Goal: Information Seeking & Learning: Get advice/opinions

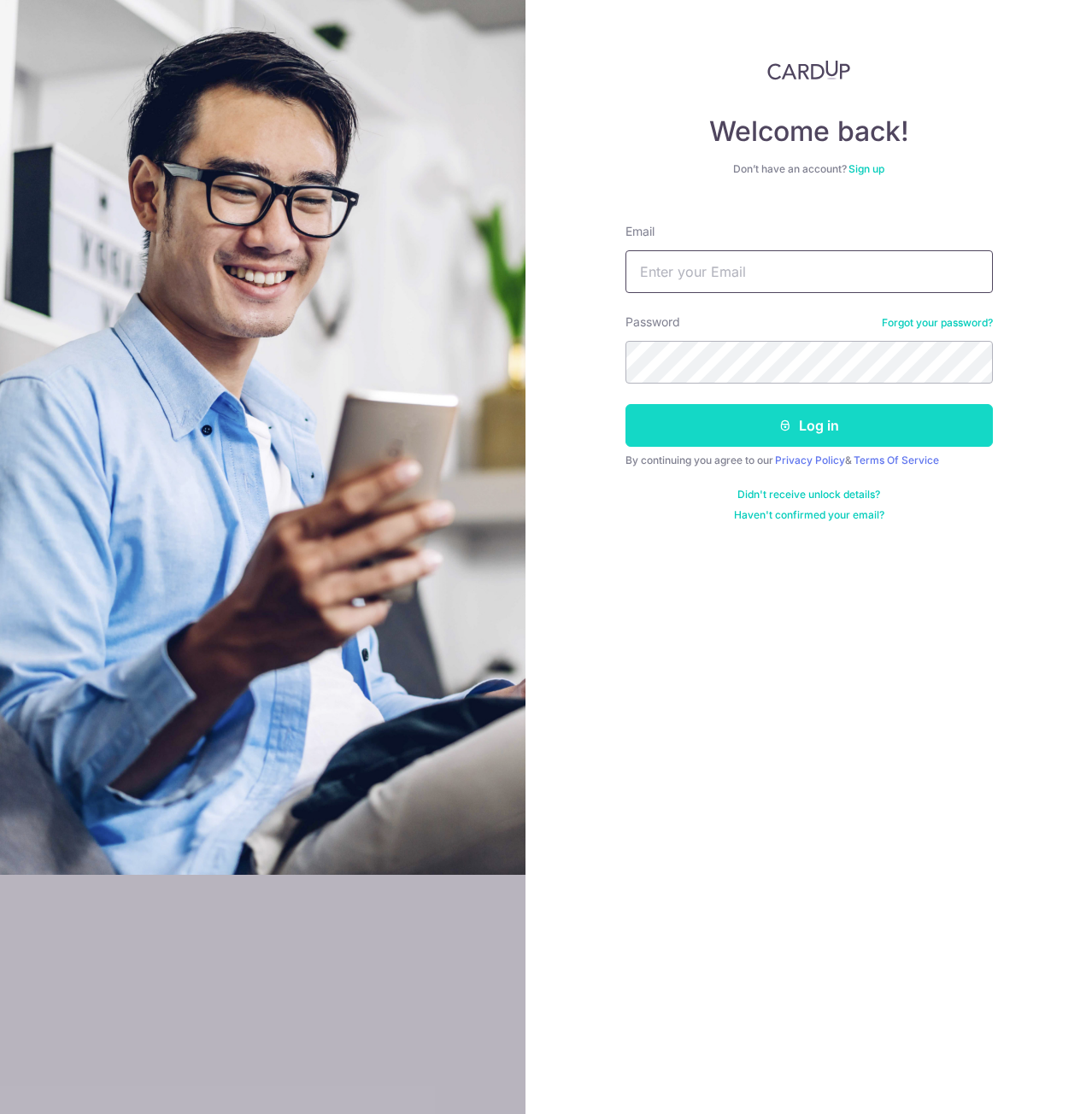
type input "[EMAIL_ADDRESS][DOMAIN_NAME]"
click at [866, 421] on button "Log in" at bounding box center [809, 425] width 367 height 43
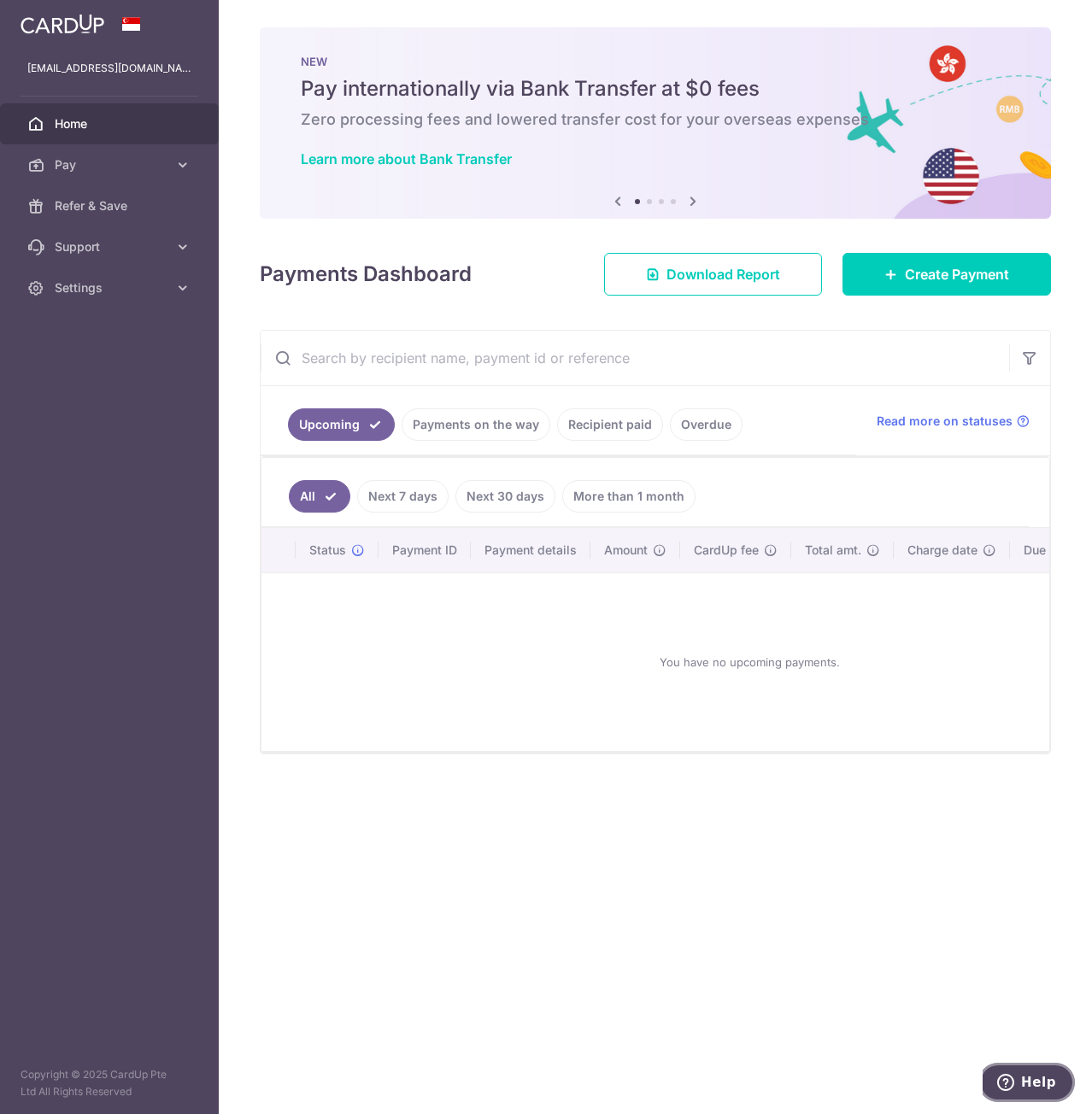
click at [1042, 1077] on span "Help" at bounding box center [1038, 1082] width 35 height 15
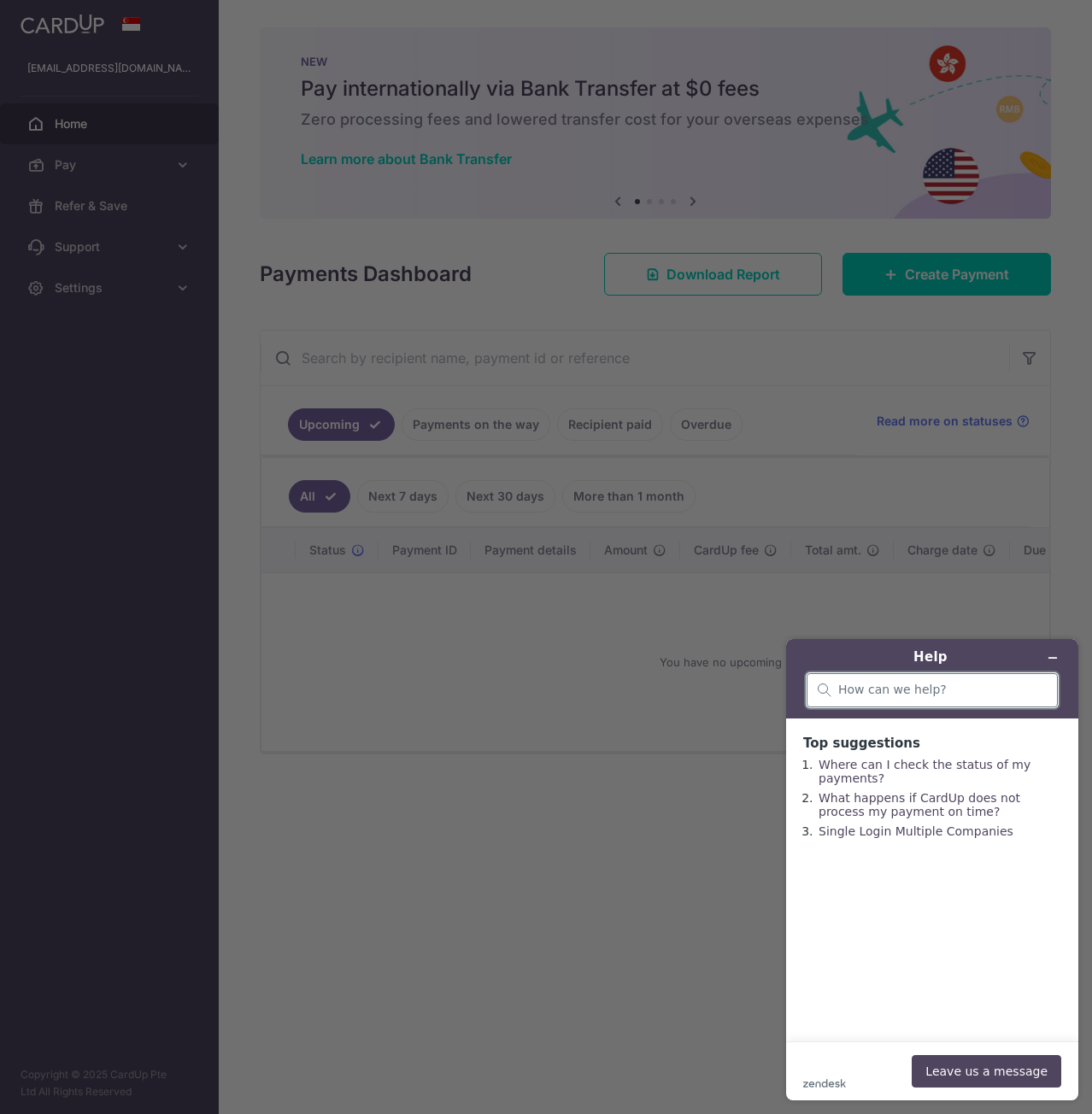
click at [912, 684] on input "search" at bounding box center [942, 690] width 209 height 15
type input "hello can i check if i have any promo codes"
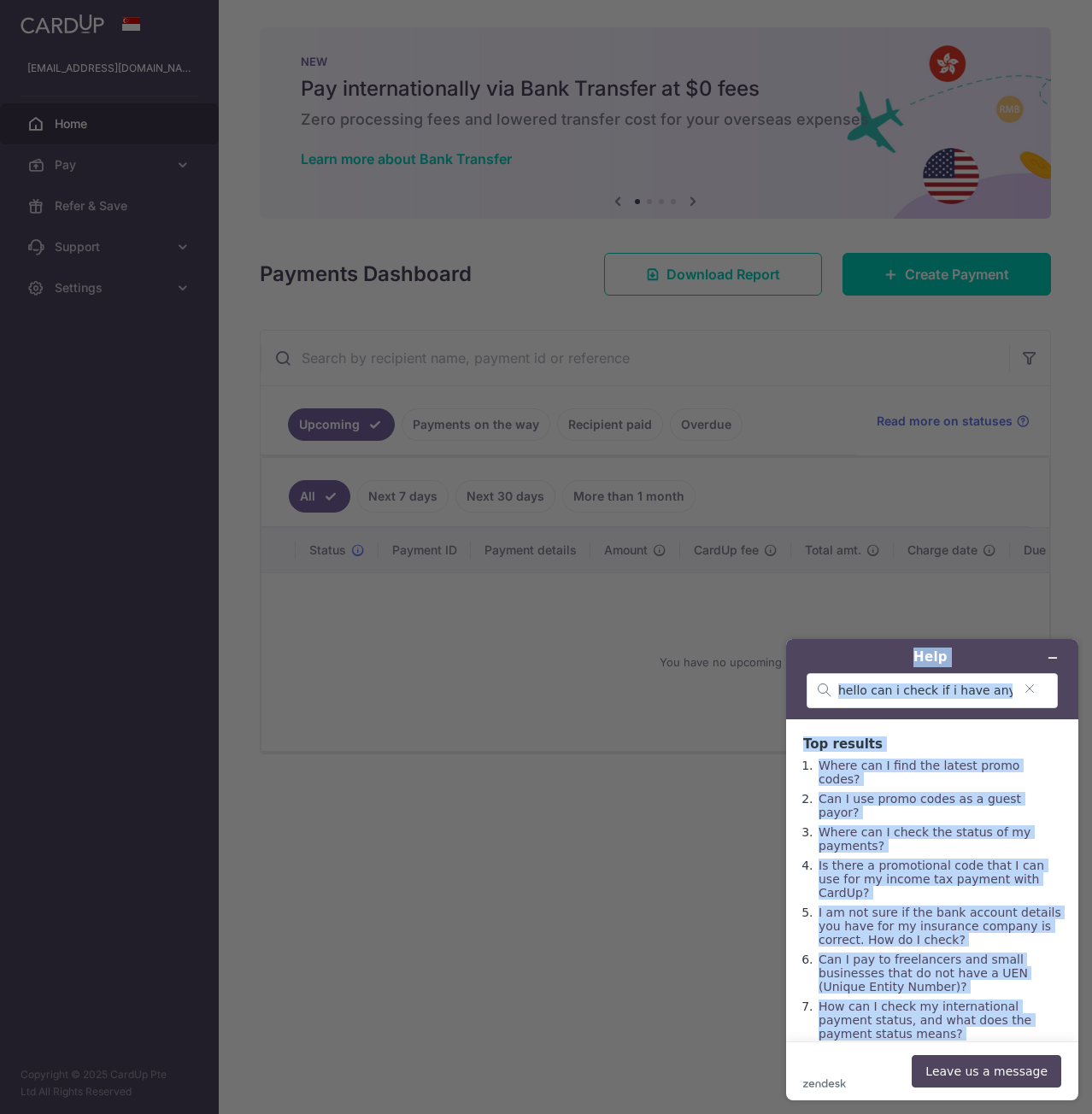
copy div "Help Top results Where can I find the latest promo codes? Can I use promo codes…"
click at [972, 727] on main "Top results Where can I find the latest promo codes? Can I use promo codes as a…" at bounding box center [934, 880] width 279 height 322
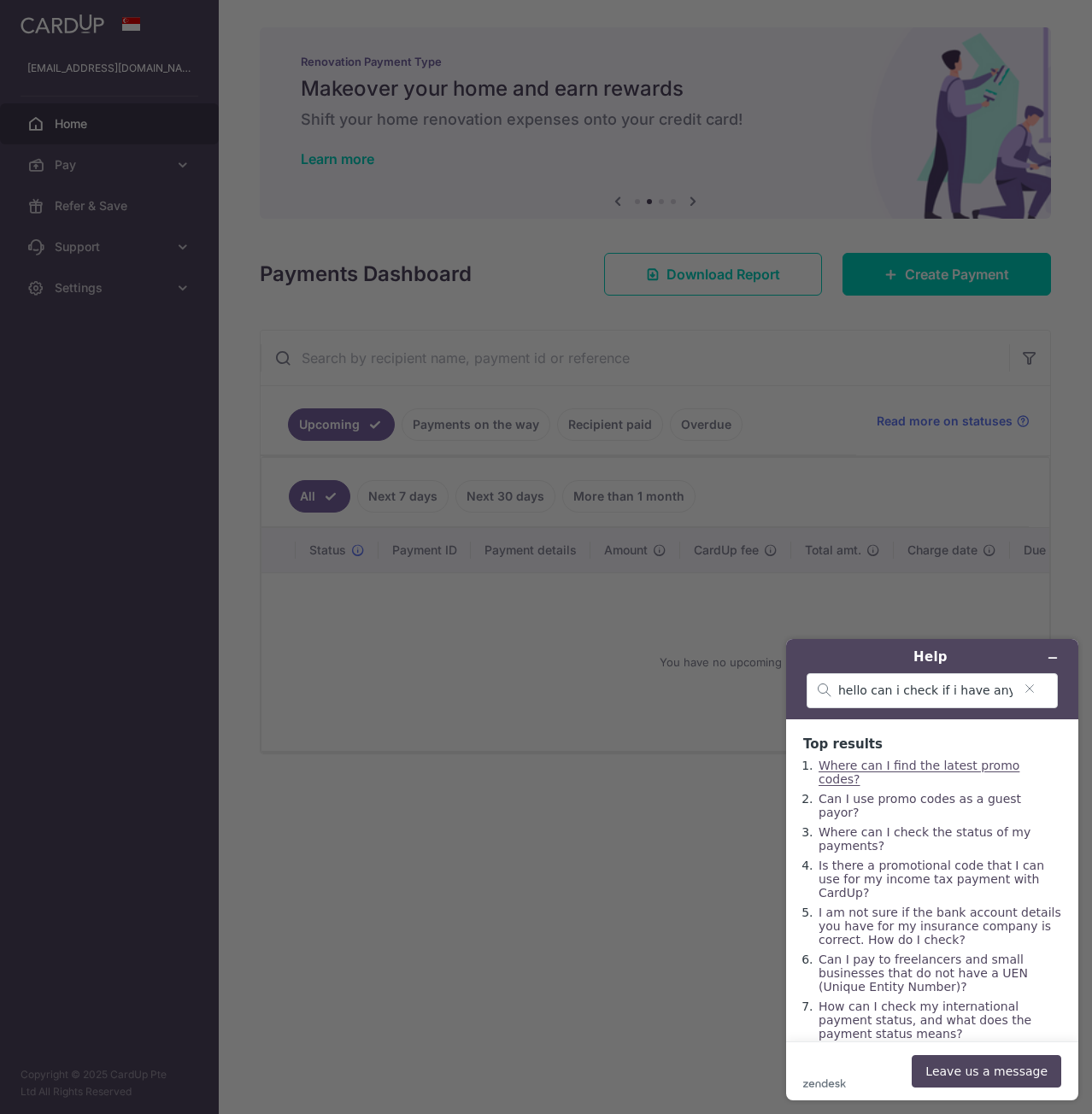
click at [963, 766] on link "Where can I find the latest promo codes?" at bounding box center [918, 772] width 200 height 28
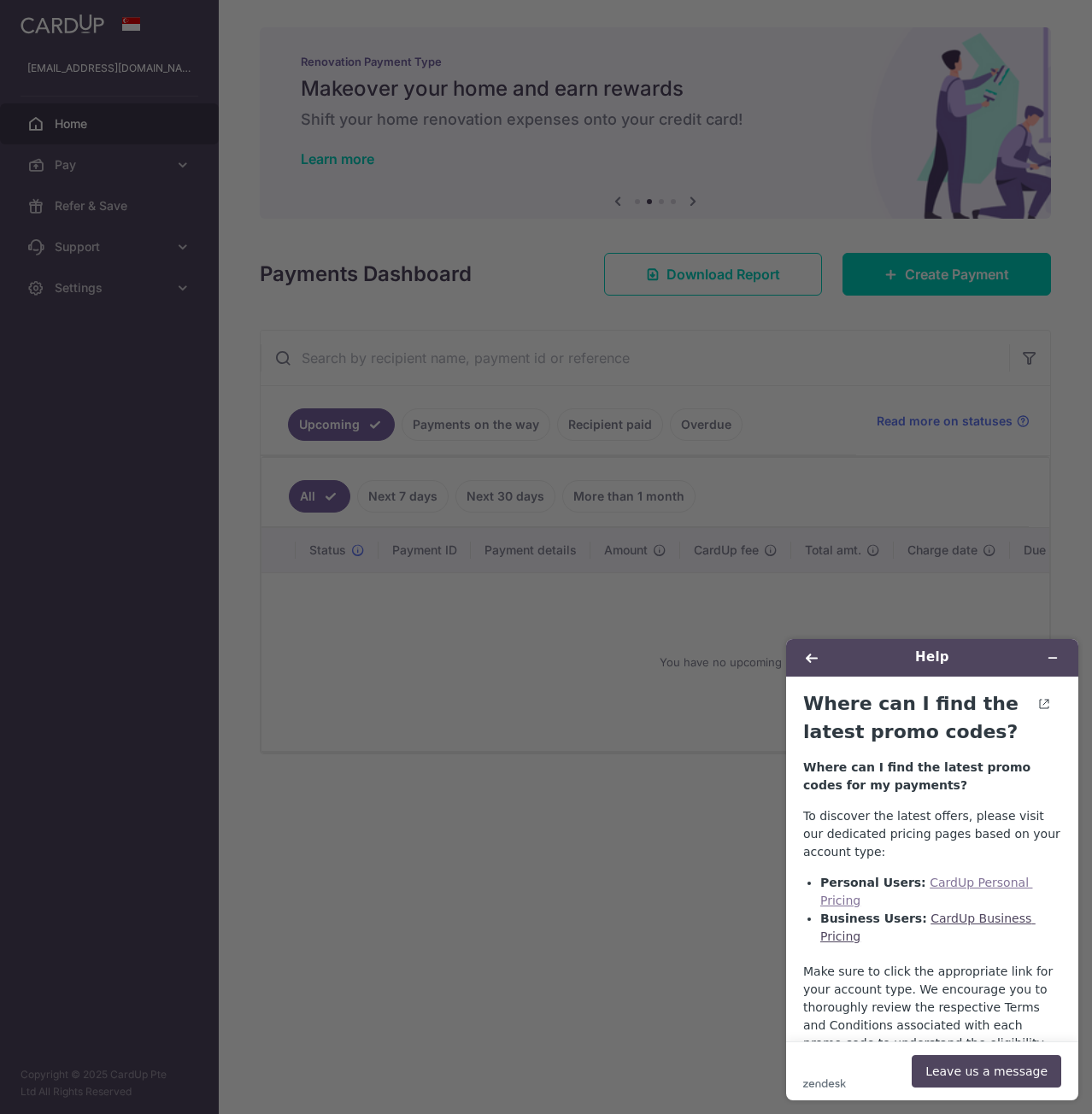
click at [989, 887] on link "CardUp Personal Pricing" at bounding box center [926, 890] width 213 height 31
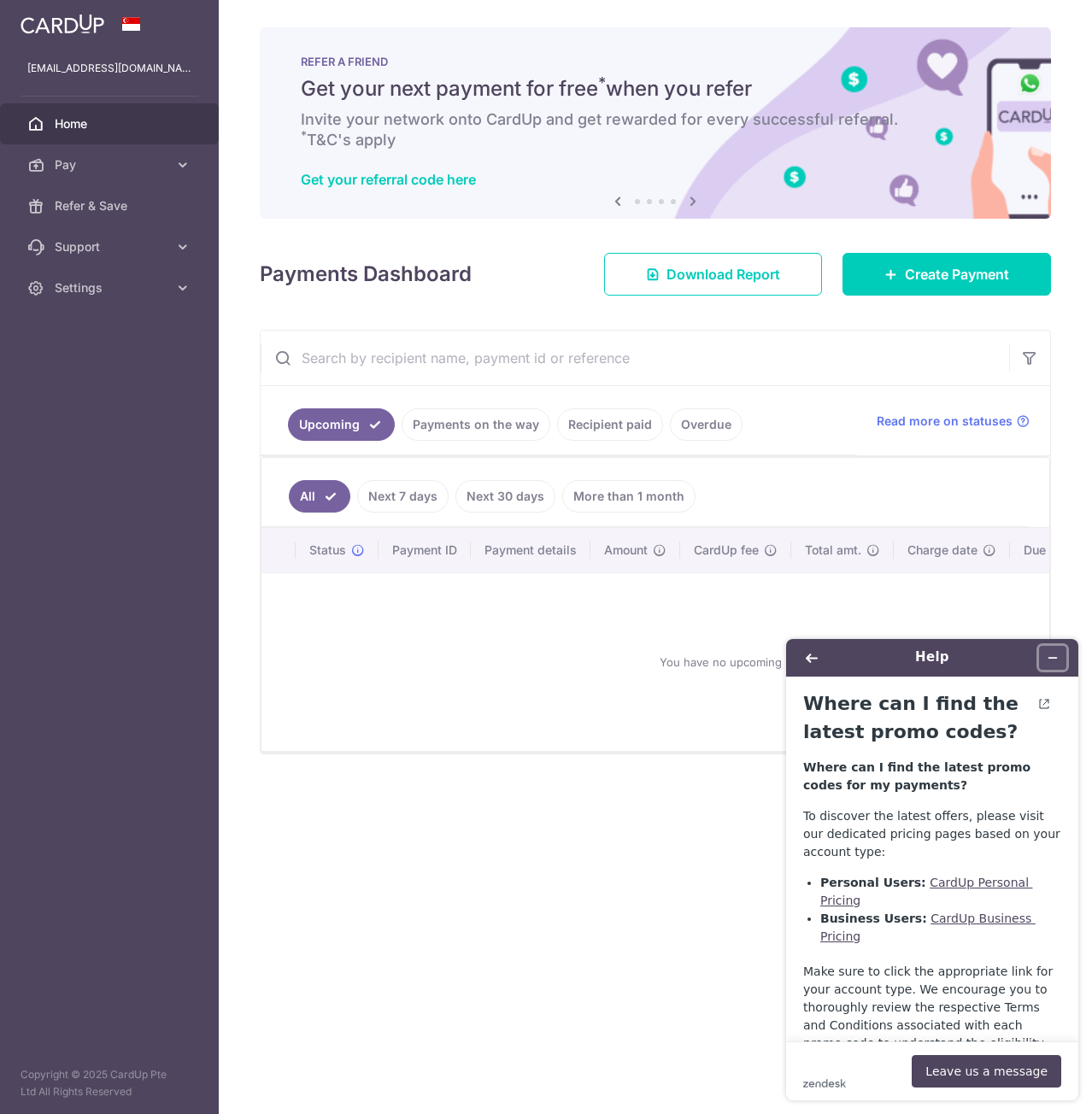
click at [1049, 657] on icon "Minimise widget" at bounding box center [1052, 657] width 12 height 12
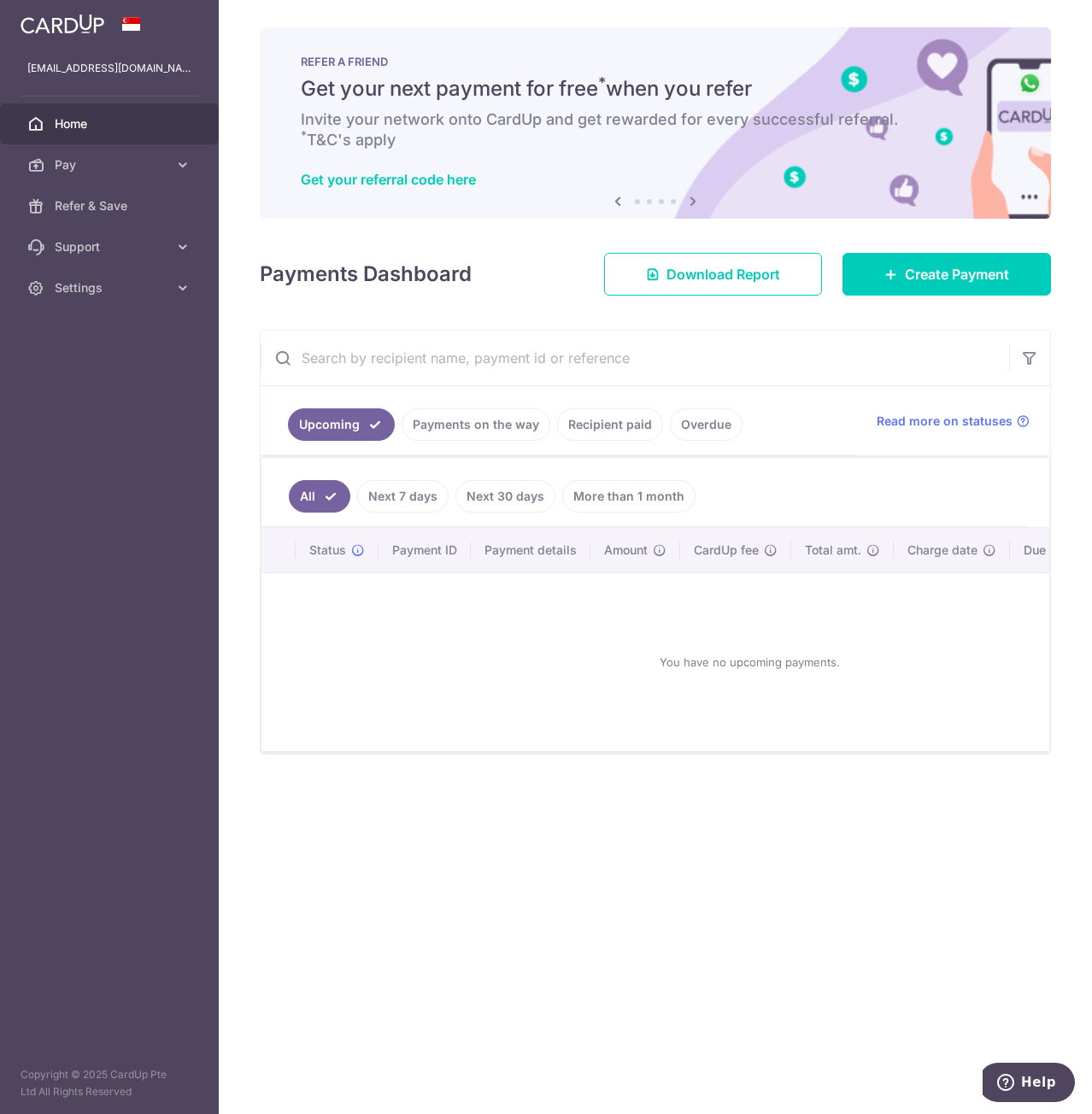
click at [622, 431] on link "Recipient paid" at bounding box center [610, 424] width 106 height 32
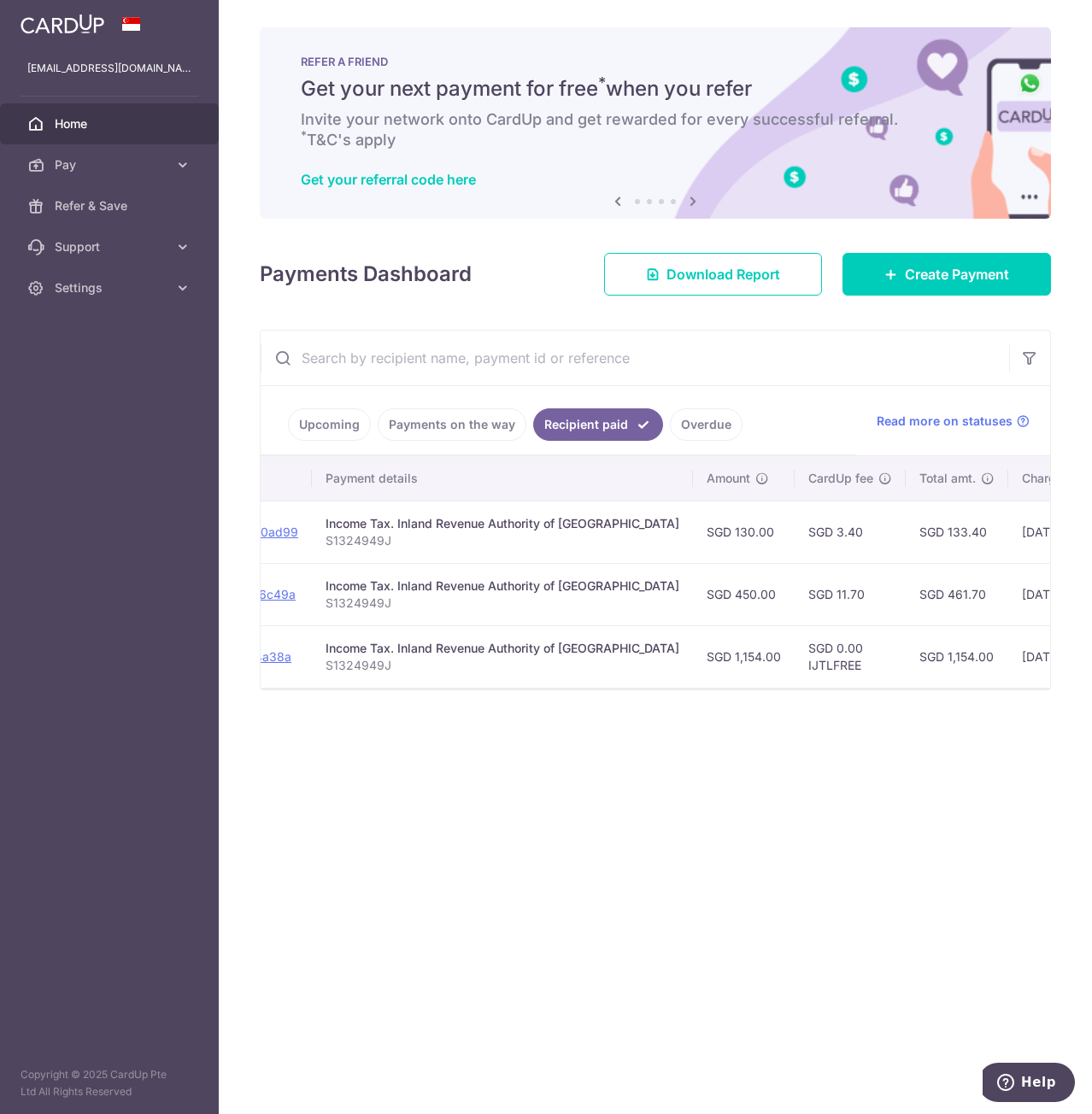
drag, startPoint x: 805, startPoint y: 555, endPoint x: 919, endPoint y: 560, distance: 114.1
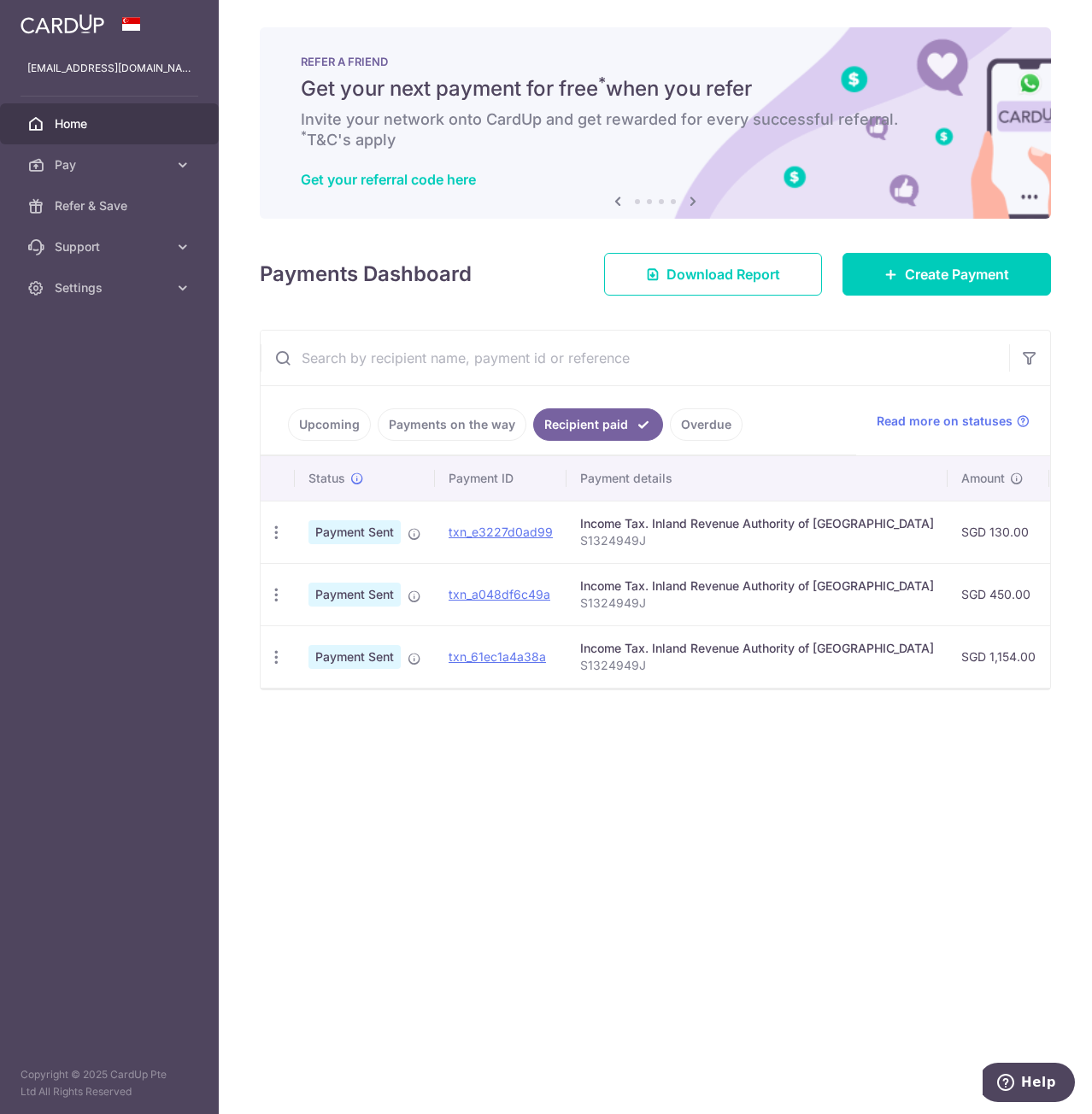
drag, startPoint x: 809, startPoint y: 535, endPoint x: 695, endPoint y: 535, distance: 114.0
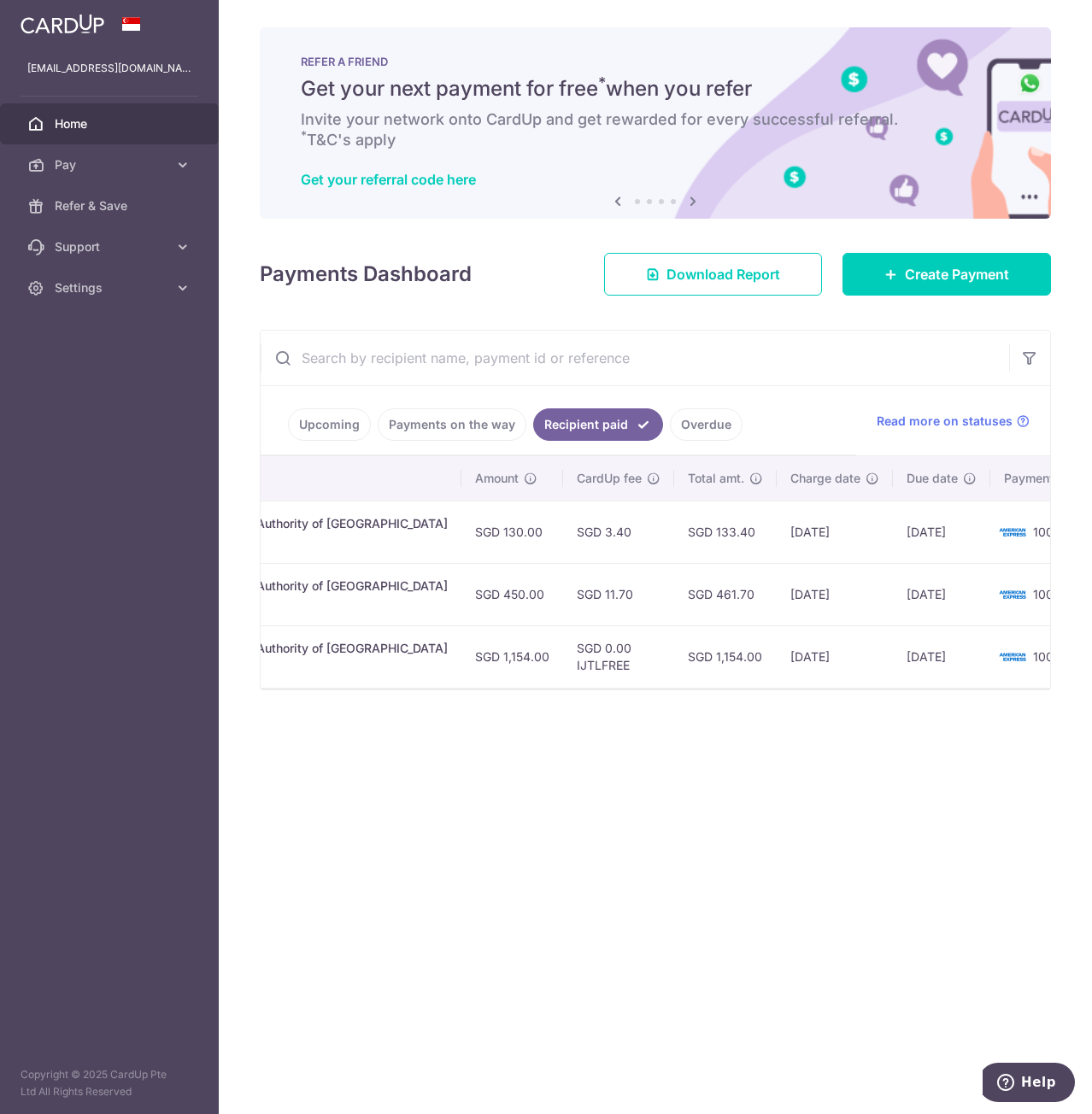
drag, startPoint x: 720, startPoint y: 589, endPoint x: 946, endPoint y: 565, distance: 227.3
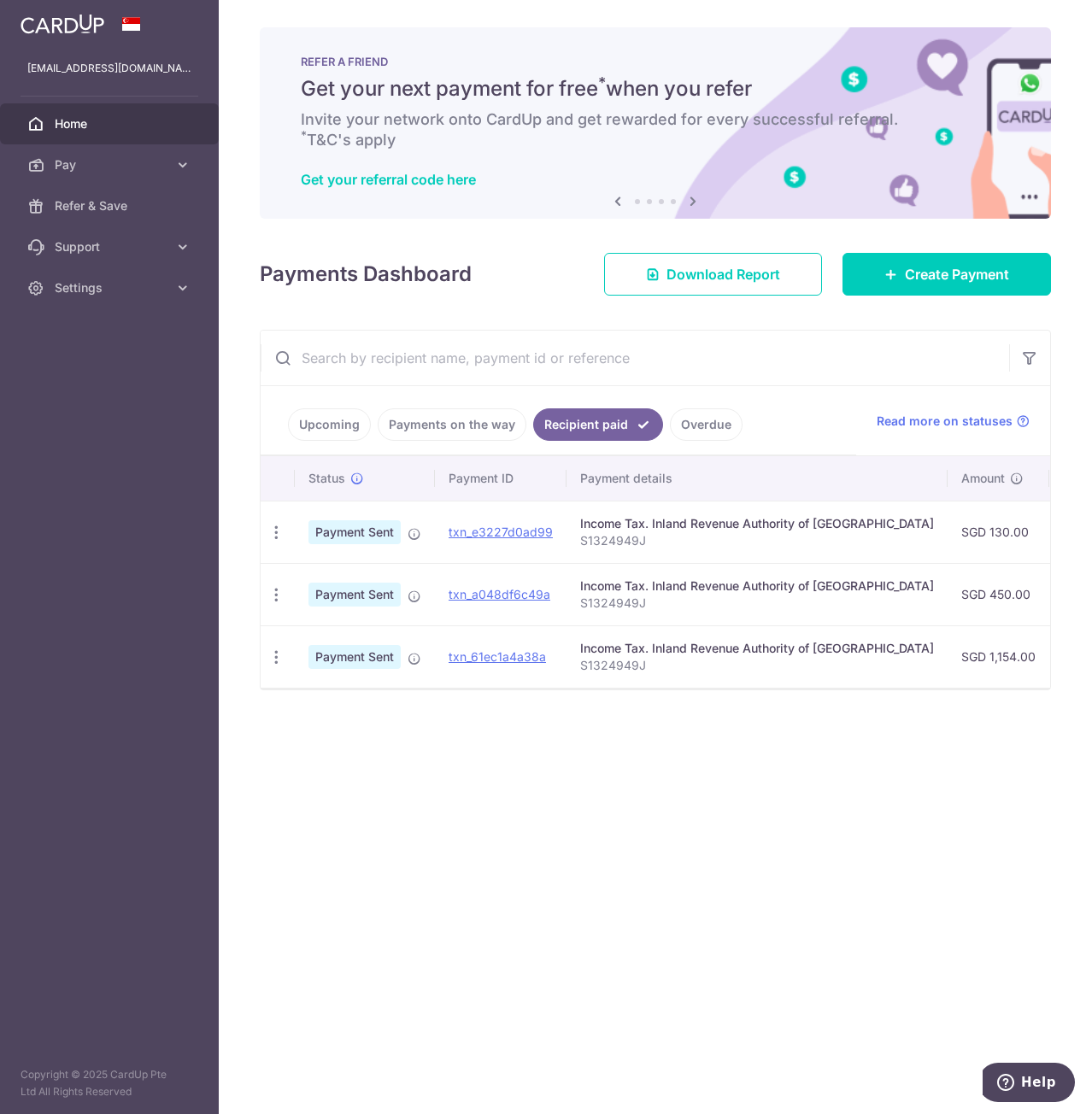
drag, startPoint x: 946, startPoint y: 565, endPoint x: 593, endPoint y: 572, distance: 353.1
click at [929, 422] on span "Read more on statuses" at bounding box center [944, 421] width 136 height 17
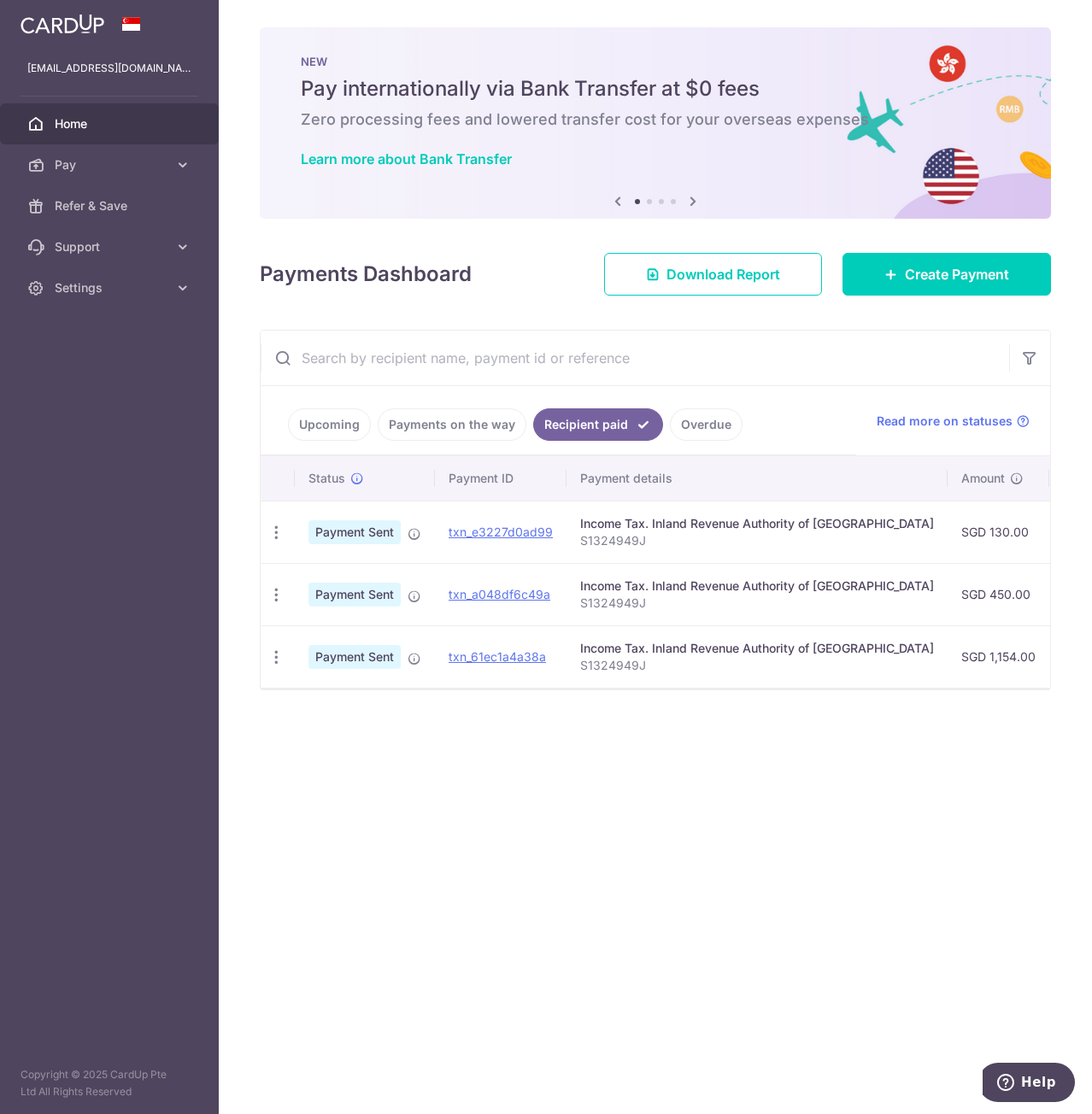
click at [863, 402] on div "Upcoming Payments on the way Recipient paid Overdue Read more on statuses" at bounding box center [655, 421] width 789 height 70
click at [141, 203] on span "Refer & Save" at bounding box center [111, 205] width 113 height 17
